Goal: Information Seeking & Learning: Learn about a topic

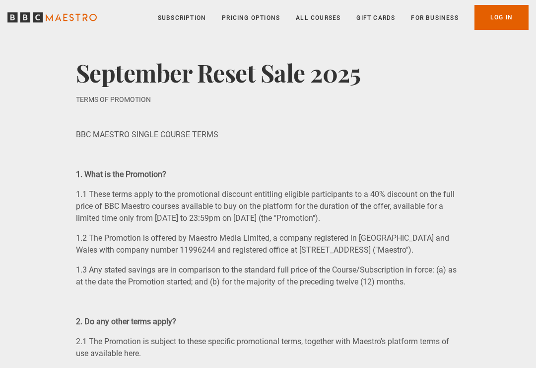
click at [73, 23] on icon "BBC Maestro" at bounding box center [51, 17] width 89 height 15
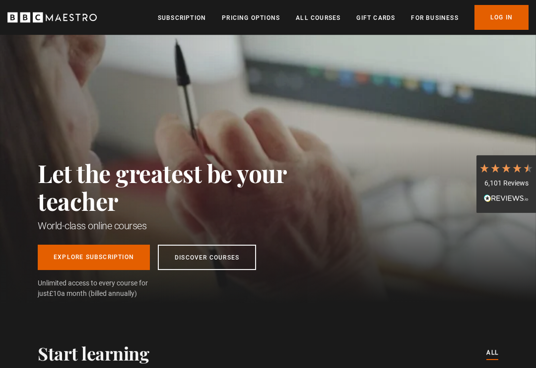
click at [508, 21] on link "Log In" at bounding box center [502, 17] width 54 height 25
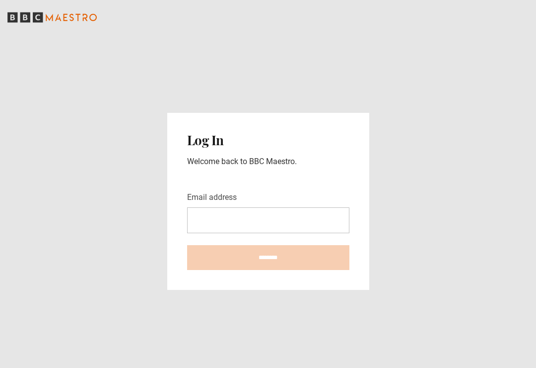
click at [221, 227] on input "Email address" at bounding box center [268, 220] width 162 height 26
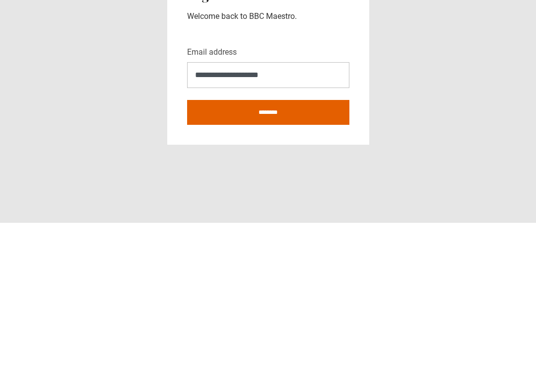
type input "**********"
click at [297, 245] on input "********" at bounding box center [268, 257] width 162 height 25
type input "**********"
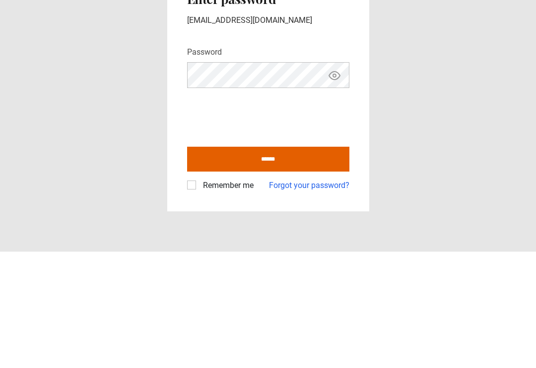
scroll to position [15, 0]
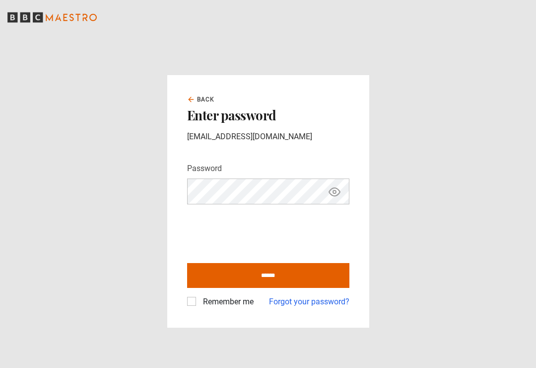
click at [315, 270] on input "******" at bounding box center [268, 275] width 162 height 25
type input "**********"
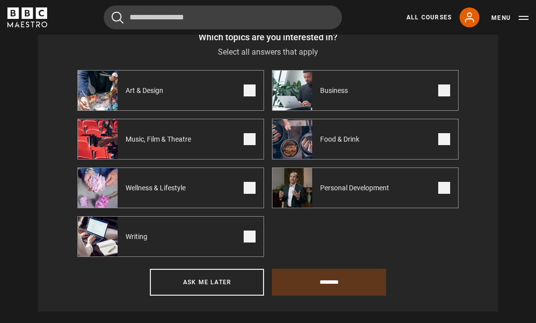
scroll to position [384, 0]
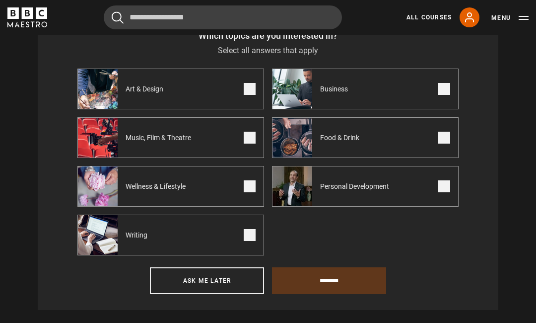
click at [219, 286] on button "Ask me later" at bounding box center [207, 280] width 114 height 27
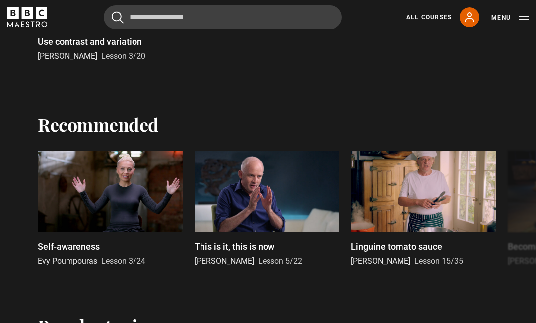
scroll to position [427, 0]
click at [455, 201] on div at bounding box center [423, 190] width 145 height 81
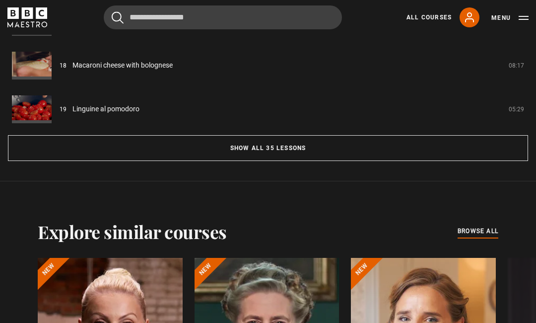
scroll to position [927, 0]
click at [275, 161] on button "Show all 35 lessons" at bounding box center [268, 148] width 520 height 26
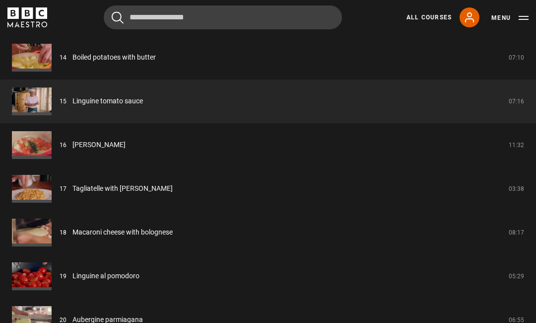
scroll to position [1416, 0]
click at [173, 237] on link "Macaroni cheese with bolognese" at bounding box center [123, 231] width 100 height 10
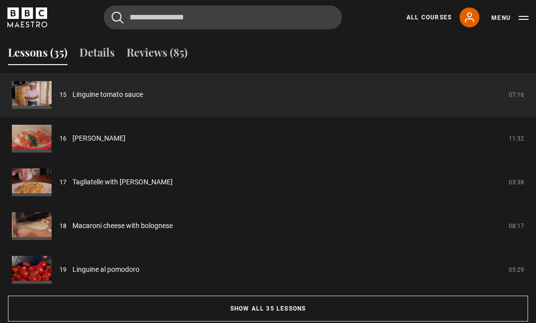
scroll to position [826, 0]
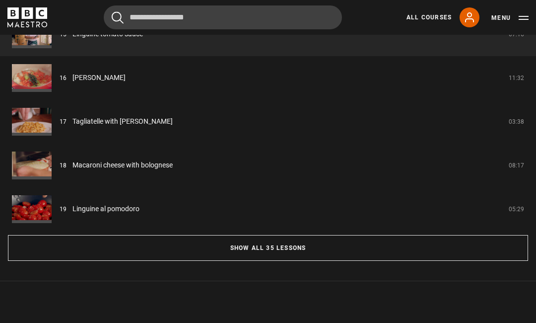
click at [276, 261] on button "Show all 35 lessons" at bounding box center [268, 248] width 520 height 26
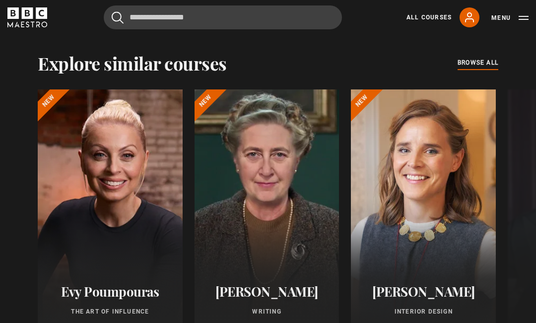
scroll to position [2450, 0]
click at [484, 68] on span "browse all" at bounding box center [478, 63] width 41 height 10
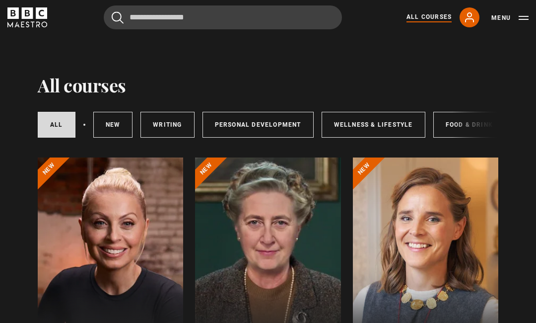
click at [173, 123] on link "Writing" at bounding box center [168, 125] width 54 height 26
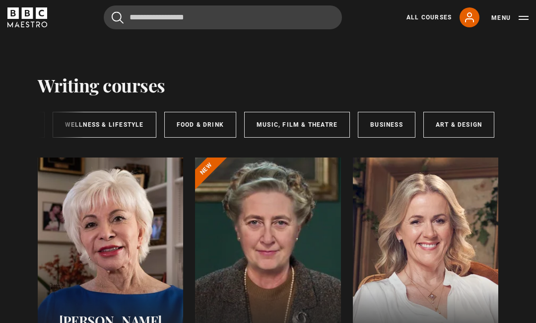
scroll to position [0, 269]
click at [309, 127] on link "Music, Film & Theatre" at bounding box center [298, 125] width 106 height 26
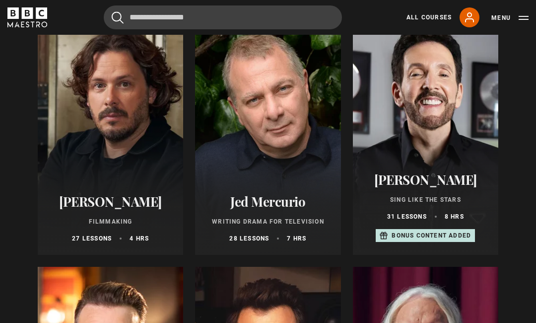
scroll to position [347, 0]
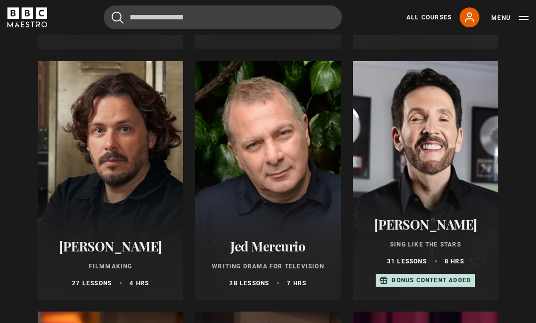
click at [448, 129] on div at bounding box center [426, 180] width 146 height 238
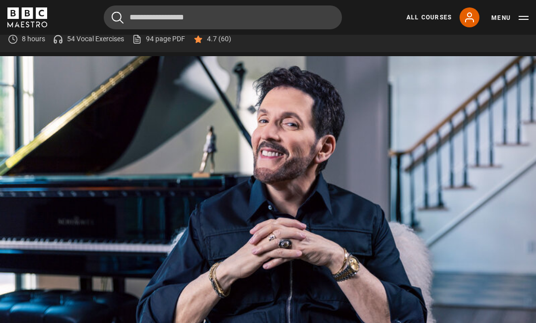
scroll to position [474, 0]
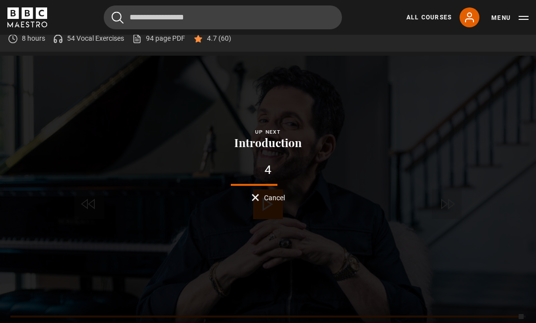
click at [339, 191] on div "Lesson Completed Up next Introduction 4 Cancel Rewatch Rewatch Play next Play n…" at bounding box center [268, 207] width 536 height 302
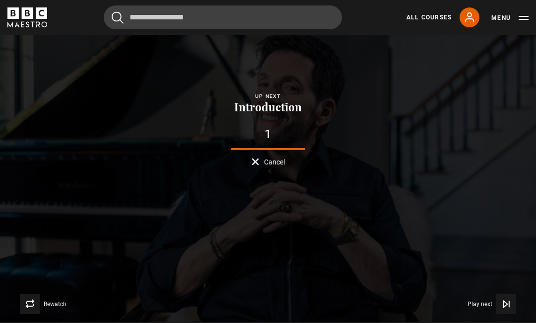
scroll to position [487, 0]
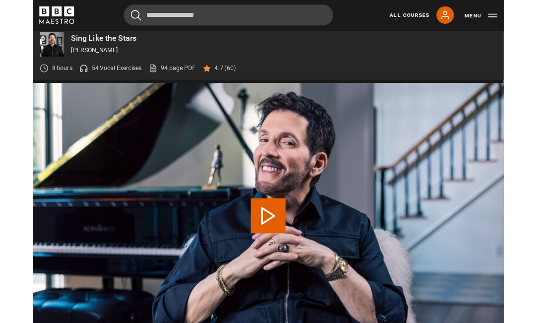
scroll to position [435, 0]
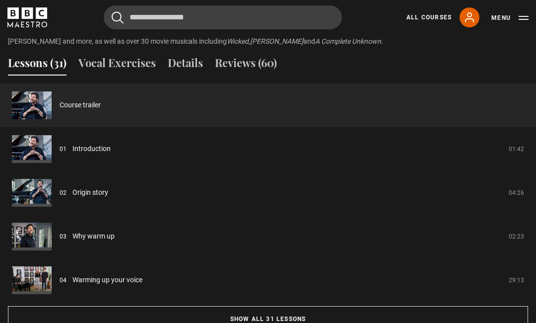
scroll to position [855, 0]
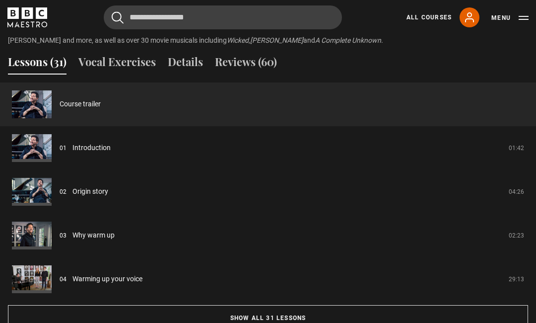
click at [98, 143] on link "Introduction" at bounding box center [92, 148] width 38 height 10
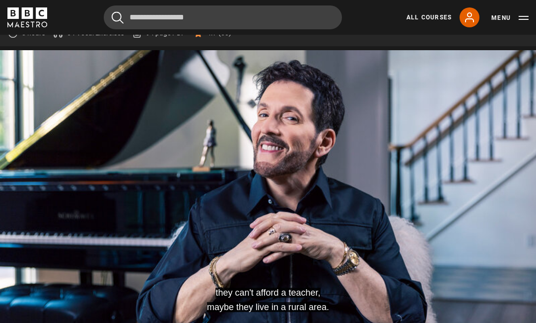
scroll to position [479, 0]
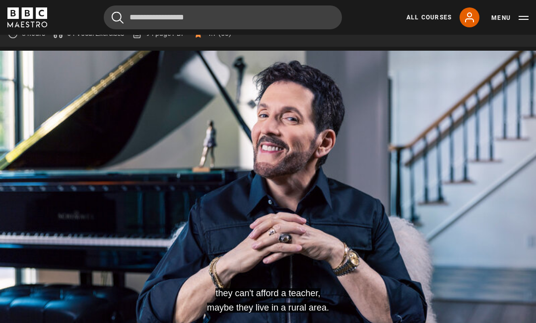
click at [287, 310] on div "Progress Bar" at bounding box center [242, 311] width 400 height 2
click at [329, 209] on video-js "Why not pass all this information on to them? Video Player is loading. Play Les…" at bounding box center [268, 202] width 536 height 302
click at [493, 226] on video-js "I have so much experience, I have so much information Video Player is loading. …" at bounding box center [268, 202] width 536 height 302
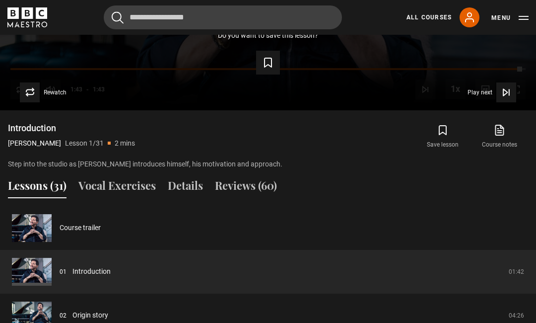
scroll to position [722, 0]
